Goal: Navigation & Orientation: Understand site structure

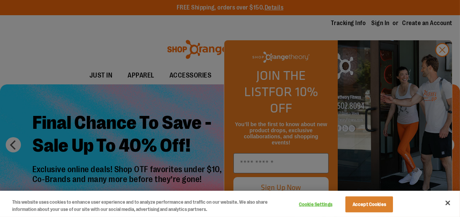
click at [443, 67] on div at bounding box center [230, 108] width 460 height 217
click at [448, 68] on div at bounding box center [230, 108] width 460 height 217
click at [444, 67] on div at bounding box center [230, 108] width 460 height 217
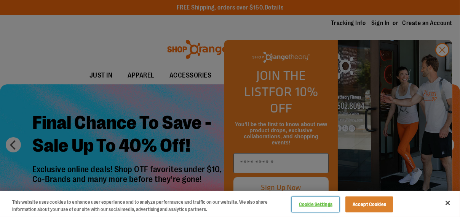
click at [315, 204] on button "Cookie Settings" at bounding box center [315, 204] width 48 height 15
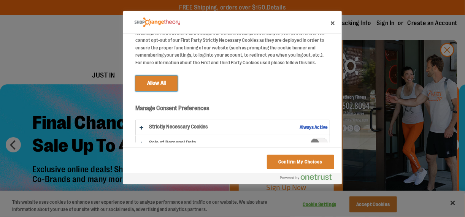
scroll to position [68, 0]
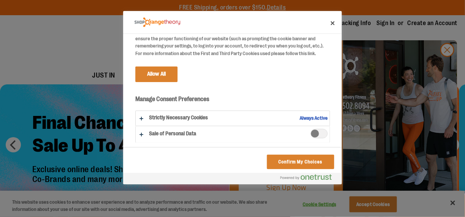
click at [312, 135] on span "Sale of Personal Data" at bounding box center [319, 134] width 17 height 10
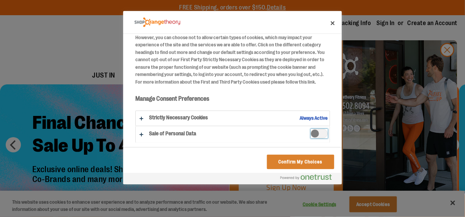
scroll to position [39, 0]
click at [312, 135] on span "Sale of Personal Data" at bounding box center [319, 134] width 17 height 10
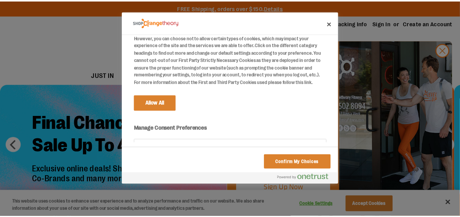
scroll to position [68, 0]
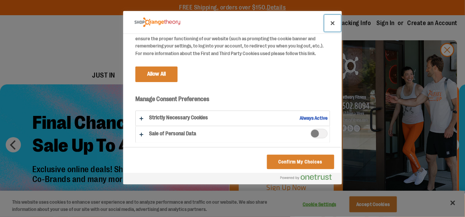
click at [332, 26] on button "Close" at bounding box center [333, 23] width 17 height 17
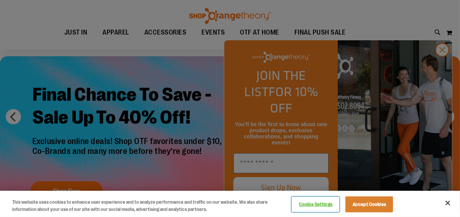
scroll to position [0, 0]
